Goal: Information Seeking & Learning: Learn about a topic

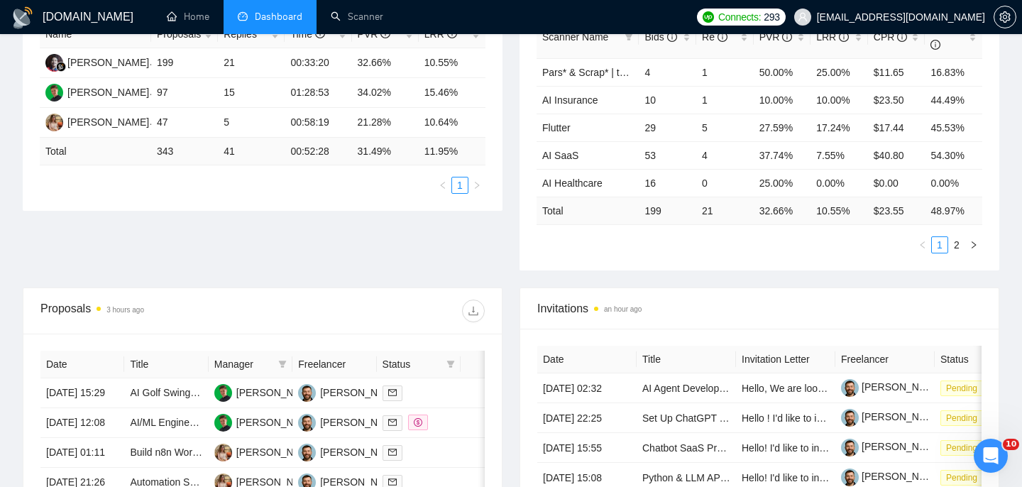
scroll to position [425, 0]
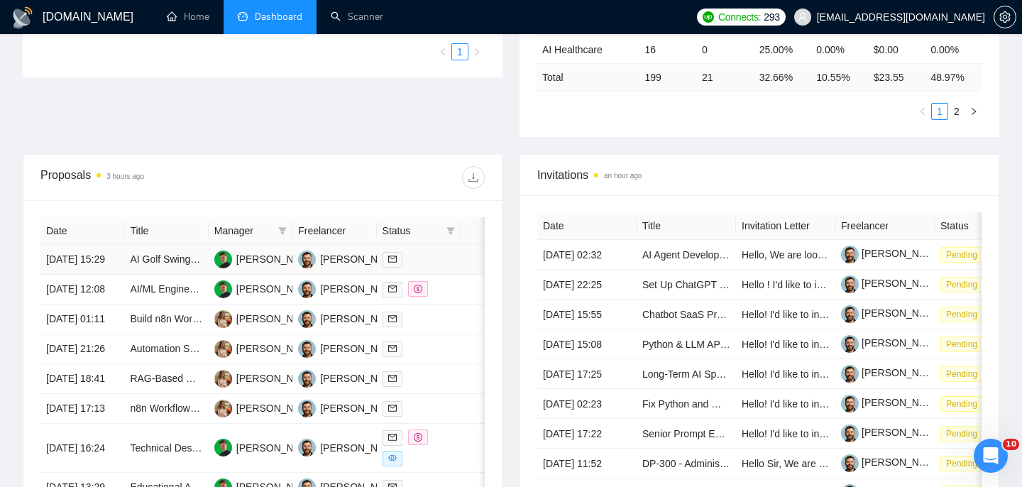
click at [99, 275] on td "[DATE] 15:29" at bounding box center [82, 260] width 84 height 30
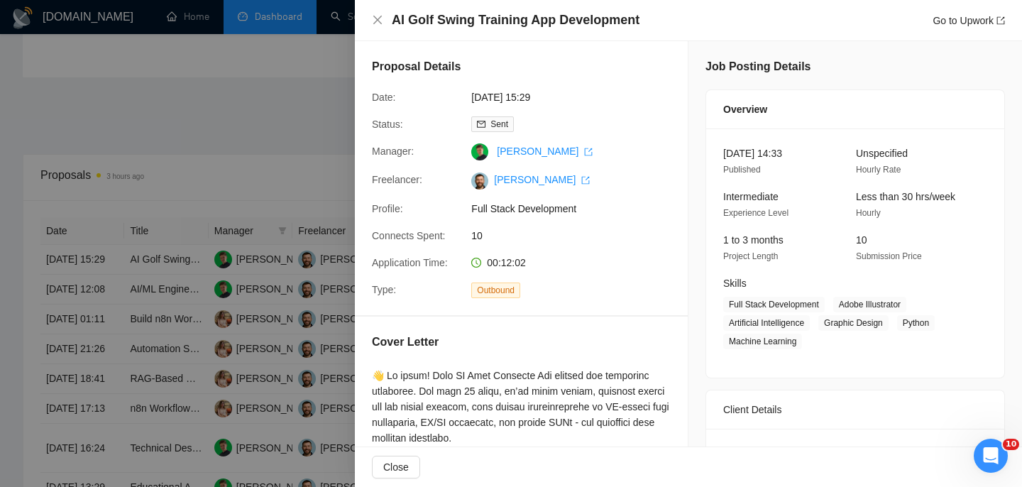
click at [383, 21] on div "AI Golf Swing Training App Development Go to Upwork" at bounding box center [688, 20] width 633 height 18
click at [428, 18] on h4 "AI Golf Swing Training App Development" at bounding box center [516, 20] width 248 height 18
click at [377, 24] on icon "close" at bounding box center [377, 19] width 11 height 11
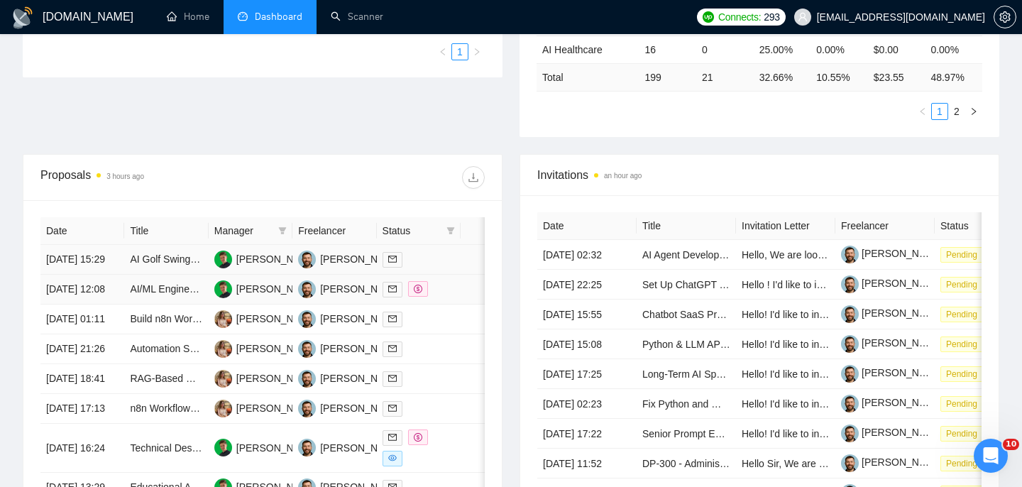
click at [111, 290] on td "[DATE] 12:08" at bounding box center [82, 290] width 84 height 30
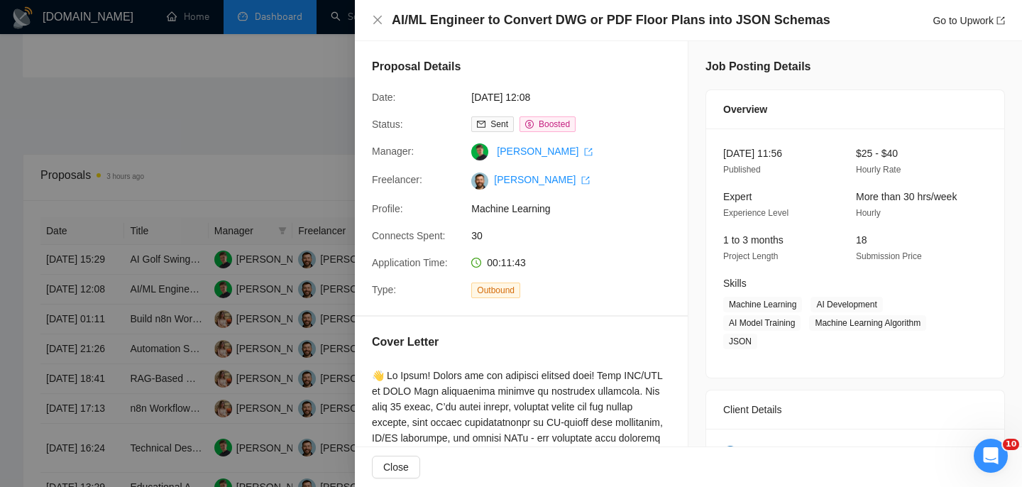
click at [368, 21] on div "AI/ML Engineer to Convert DWG or PDF Floor Plans into JSON Schemas Go to Upwork" at bounding box center [688, 20] width 667 height 41
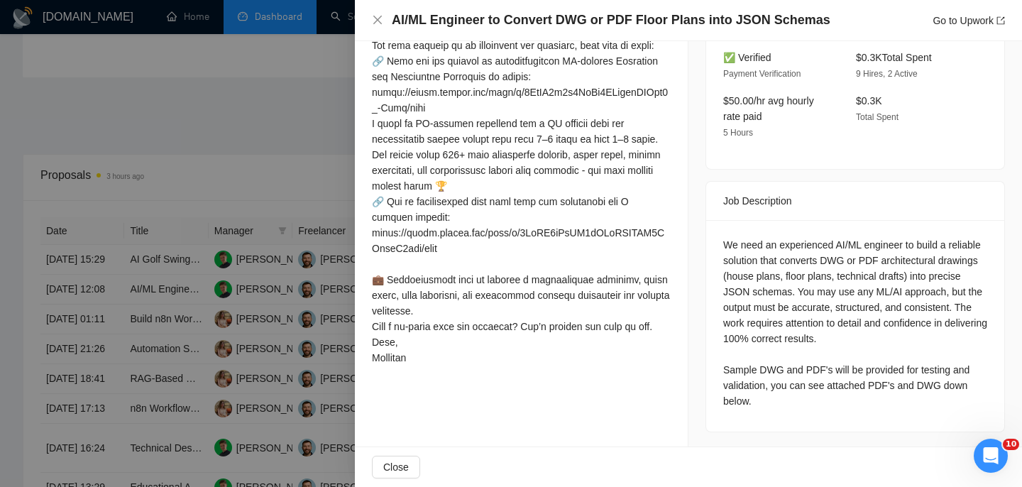
scroll to position [440, 0]
click at [378, 20] on icon "close" at bounding box center [377, 20] width 9 height 9
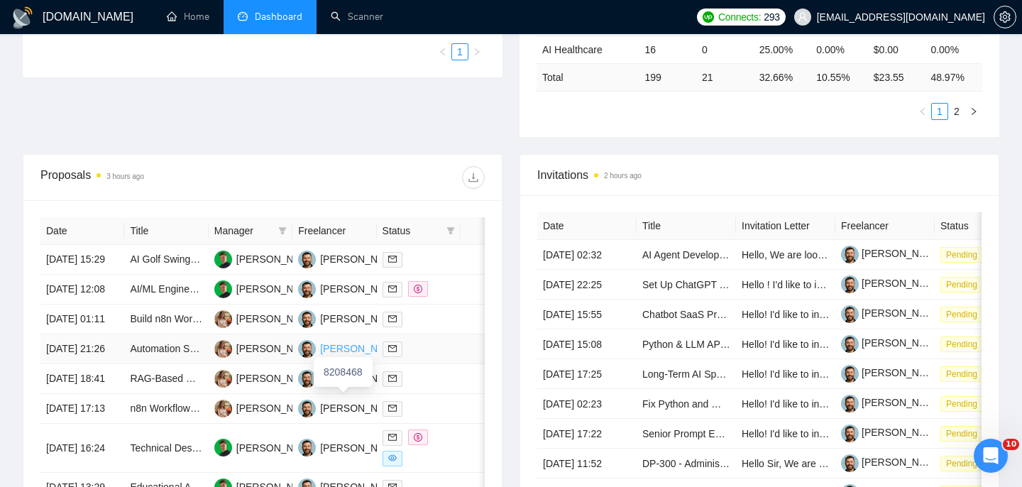
scroll to position [549, 0]
